Goal: Task Accomplishment & Management: Complete application form

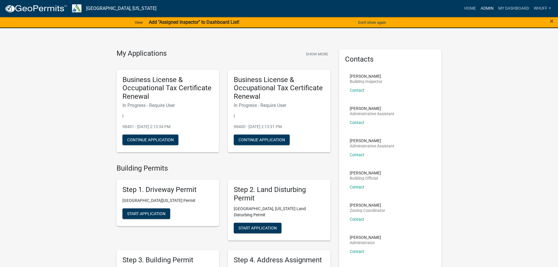
click at [486, 5] on link "Admin" at bounding box center [487, 8] width 18 height 11
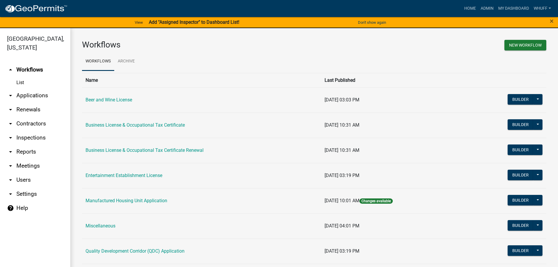
click at [41, 88] on link "arrow_drop_down Applications" at bounding box center [35, 95] width 70 height 14
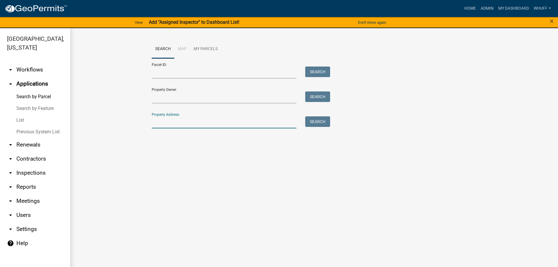
click at [224, 119] on input "Property Address:" at bounding box center [224, 122] width 145 height 12
type input "3919 Hamilton"
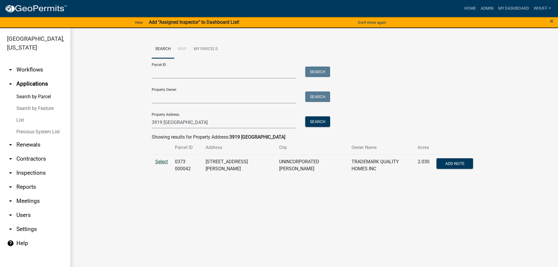
click at [157, 159] on span "Select" at bounding box center [161, 162] width 13 height 6
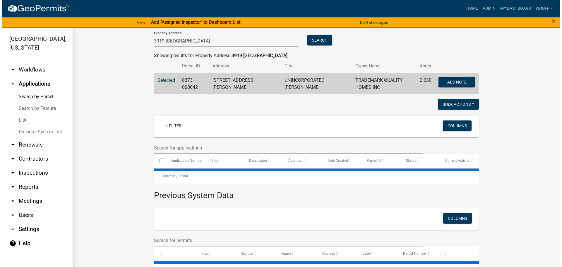
scroll to position [93, 0]
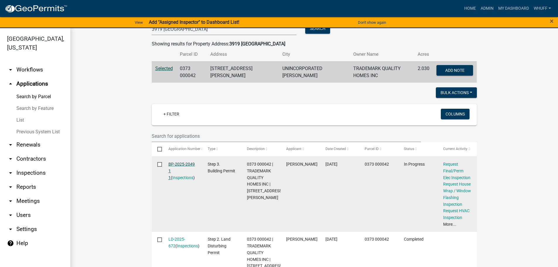
click at [181, 162] on link "BP-2025-2049 1 1" at bounding box center [181, 171] width 26 height 18
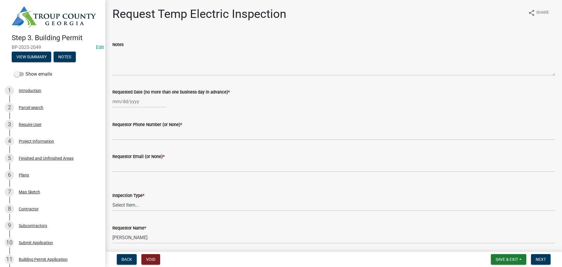
select select "8"
select select "2025"
click at [127, 97] on div "[PERSON_NAME] Feb Mar Apr [PERSON_NAME][DATE] Oct Nov [DATE] 1526 1527 1528 152…" at bounding box center [139, 101] width 54 height 12
click at [154, 150] on div "15" at bounding box center [155, 151] width 9 height 9
type input "[DATE]"
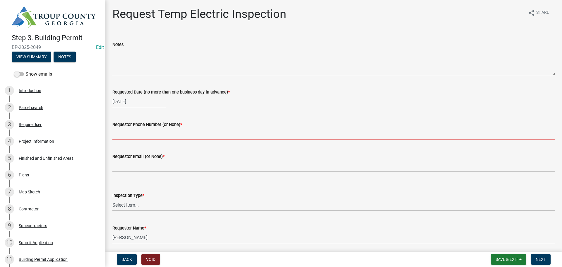
click at [154, 136] on input "Requestor Phone Number (or None) *" at bounding box center [333, 134] width 443 height 12
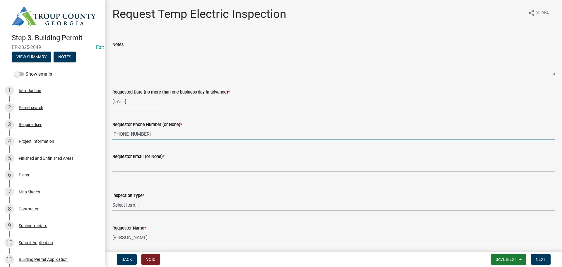
type input "706-881-2857"
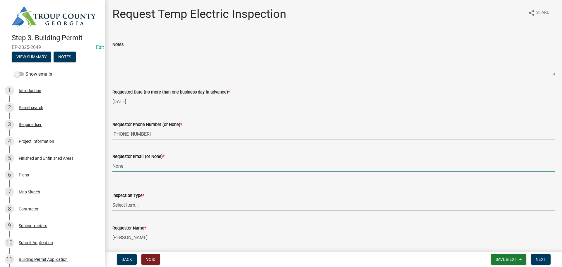
type input "None"
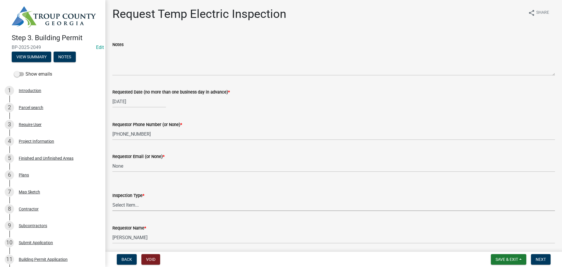
click at [134, 201] on select "Select Item... Temporary Electric Pole" at bounding box center [333, 205] width 443 height 12
click at [112, 199] on select "Select Item... Temporary Electric Pole" at bounding box center [333, 205] width 443 height 12
select select "37a94e4e-3e0f-49c8-a229-36fda2f22dd2"
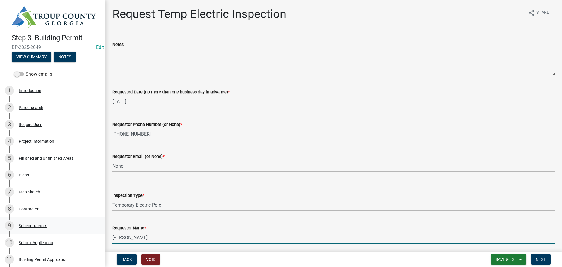
drag, startPoint x: 151, startPoint y: 237, endPoint x: 0, endPoint y: 222, distance: 152.0
click at [0, 222] on div "Step 3. Building Permit BP-2025-2049 Edit View Summary Notes Show emails 1 Intr…" at bounding box center [281, 133] width 562 height 267
type input "X"
type input "Zach with Trademark"
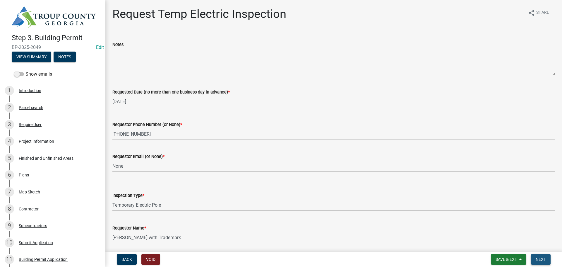
click at [545, 258] on span "Next" at bounding box center [541, 259] width 10 height 5
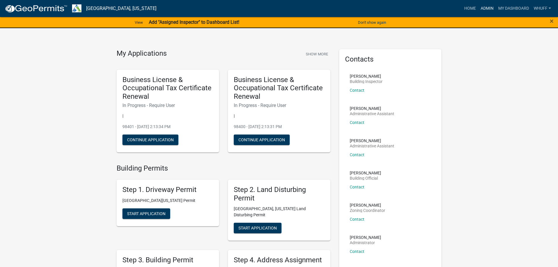
click at [483, 7] on link "Admin" at bounding box center [487, 8] width 18 height 11
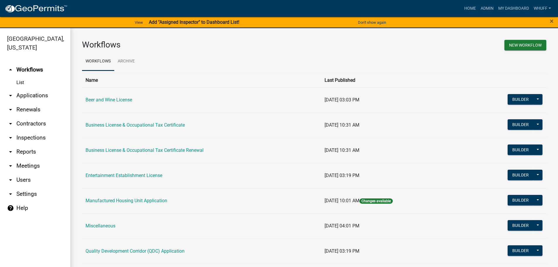
click at [31, 89] on link "arrow_drop_down Applications" at bounding box center [35, 95] width 70 height 14
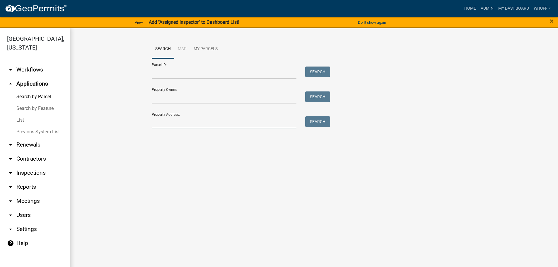
click at [200, 117] on input "Property Address:" at bounding box center [224, 122] width 145 height 12
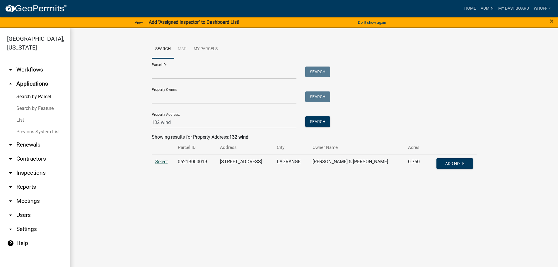
click at [163, 163] on span "Select" at bounding box center [161, 162] width 13 height 6
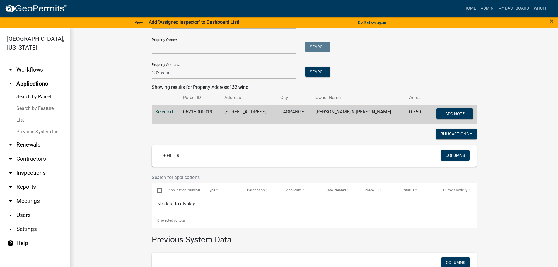
scroll to position [59, 0]
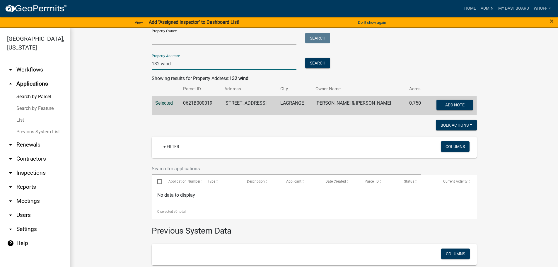
drag, startPoint x: 172, startPoint y: 62, endPoint x: 0, endPoint y: 50, distance: 172.6
click at [0, 50] on div "[GEOGRAPHIC_DATA], [US_STATE] arrow_drop_down Workflows List arrow_drop_up Appl…" at bounding box center [279, 151] width 558 height 246
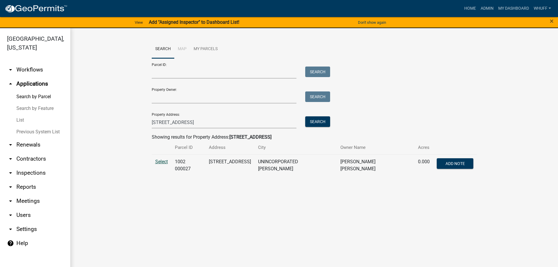
click at [167, 161] on span "Select" at bounding box center [161, 162] width 13 height 6
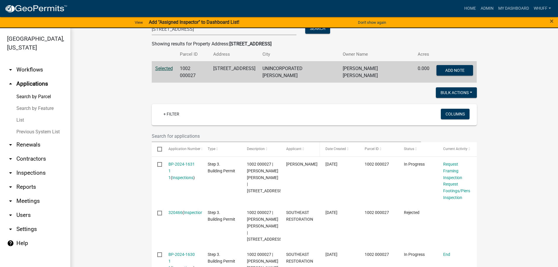
scroll to position [5, 0]
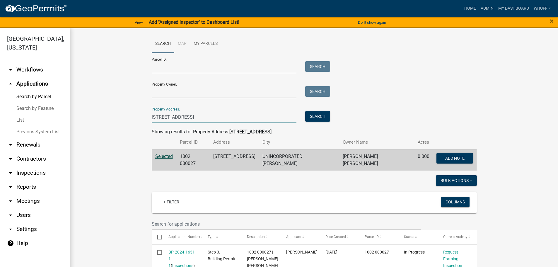
drag, startPoint x: 223, startPoint y: 116, endPoint x: 0, endPoint y: 94, distance: 224.2
click at [0, 94] on div "[GEOGRAPHIC_DATA], [US_STATE] arrow_drop_down Workflows List arrow_drop_up Appl…" at bounding box center [279, 151] width 558 height 246
type input "135 Edgemont"
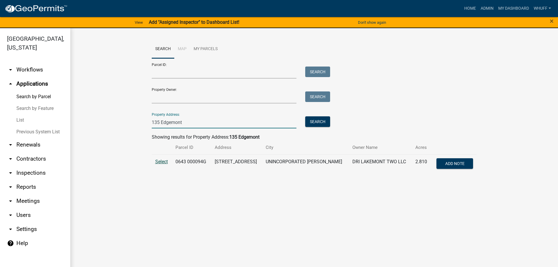
click at [165, 162] on span "Select" at bounding box center [161, 162] width 13 height 6
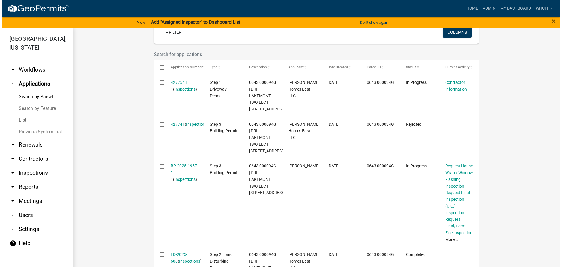
scroll to position [205, 0]
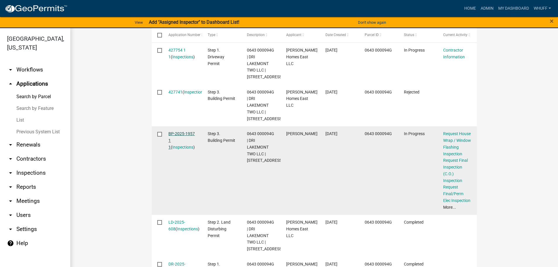
click at [186, 147] on link "BP-2025-1957 1 1" at bounding box center [181, 140] width 26 height 18
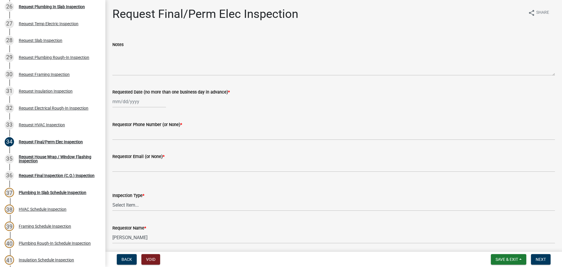
scroll to position [498, 0]
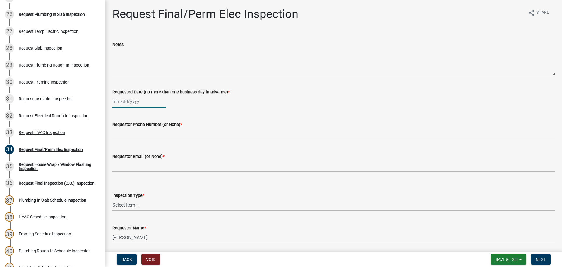
select select "8"
select select "2025"
click at [134, 101] on div "[PERSON_NAME] Feb Mar Apr [PERSON_NAME][DATE] Oct Nov [DATE] 1526 1527 1528 152…" at bounding box center [139, 101] width 54 height 12
click at [117, 161] on div "18" at bounding box center [118, 160] width 9 height 9
type input "[DATE]"
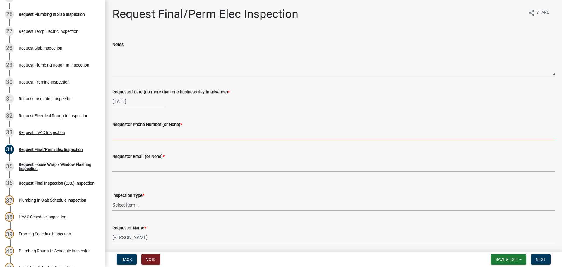
click at [127, 135] on input "Requestor Phone Number (or None) *" at bounding box center [333, 134] width 443 height 12
click at [129, 100] on div "[DATE]" at bounding box center [139, 101] width 54 height 12
select select "8"
select select "2025"
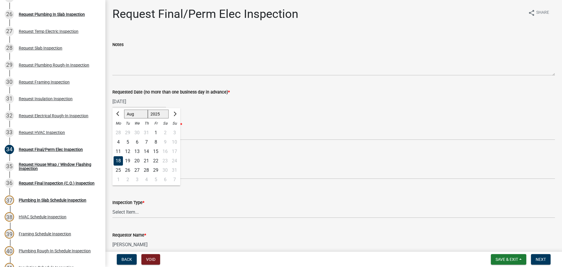
click at [156, 146] on div "8" at bounding box center [155, 141] width 9 height 9
type input "[DATE]"
click at [133, 100] on div "[DATE]" at bounding box center [139, 101] width 54 height 12
select select "8"
select select "2025"
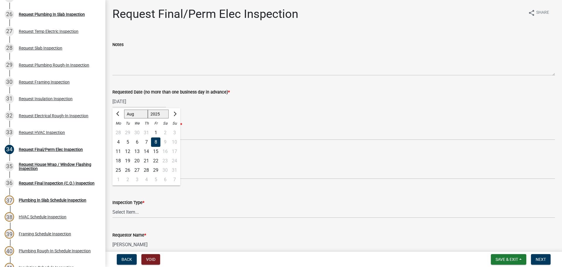
click at [159, 151] on div "15" at bounding box center [155, 151] width 9 height 9
type input "[DATE]"
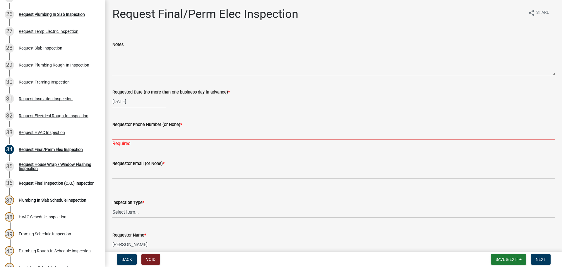
click at [135, 131] on input "Requestor Phone Number (or None) *" at bounding box center [333, 134] width 443 height 12
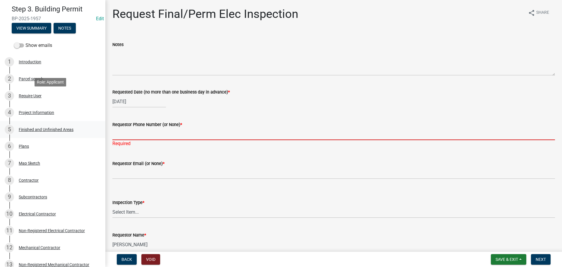
scroll to position [0, 0]
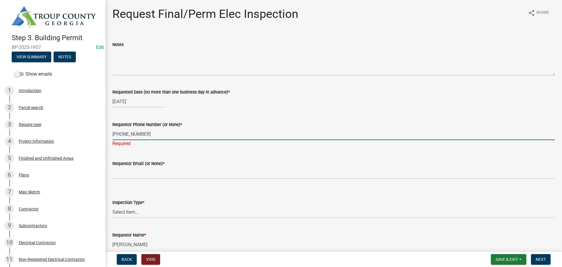
type input "[PHONE_NUMBER]"
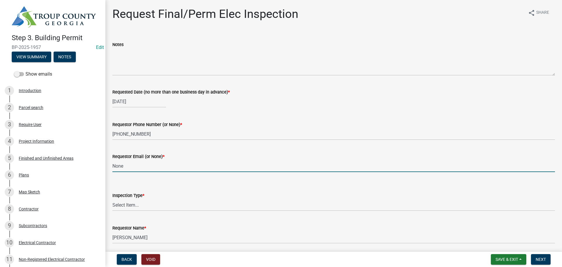
type input "None"
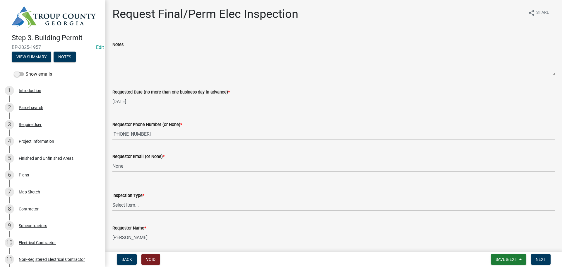
click at [148, 207] on select "Select Item... Final/Permanent Electrical" at bounding box center [333, 205] width 443 height 12
click at [112, 199] on select "Select Item... Final/Permanent Electrical" at bounding box center [333, 205] width 443 height 12
select select "15602396-5ec3-4d50-b7ba-128f4fe7a0c1"
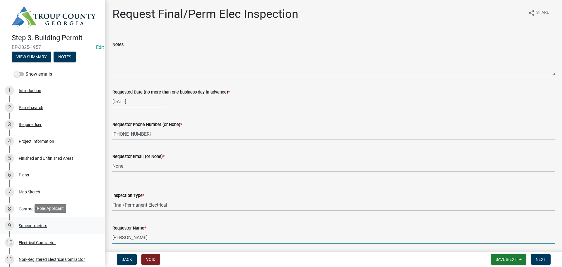
drag, startPoint x: 169, startPoint y: 241, endPoint x: 0, endPoint y: 227, distance: 169.5
click at [0, 227] on div "Step 3. Building Permit BP-2025-1957 Edit View Summary Notes Show emails 1 Intr…" at bounding box center [281, 133] width 562 height 267
type input "[PERSON_NAME]"
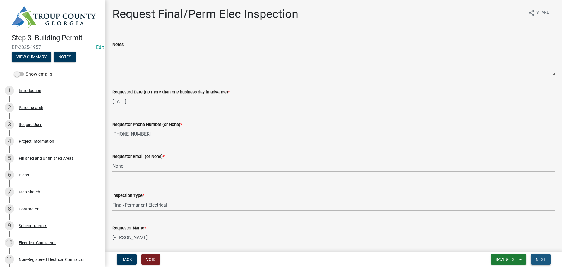
click at [542, 261] on span "Next" at bounding box center [541, 259] width 10 height 5
